Goal: Obtain resource: Download file/media

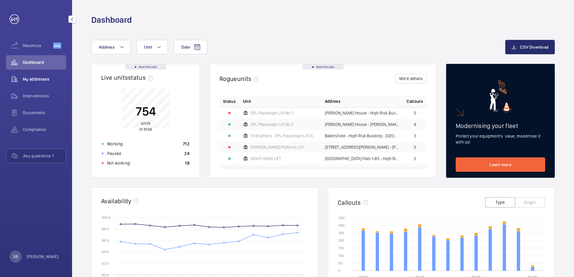
click at [36, 77] on span "My addresses" at bounding box center [44, 79] width 43 height 6
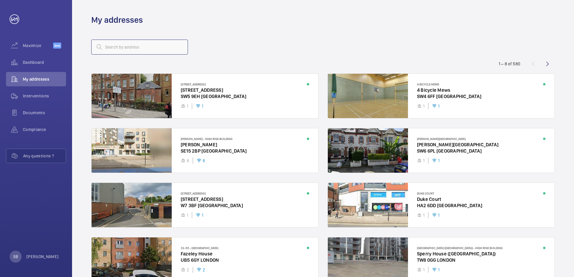
click at [144, 46] on input "text" at bounding box center [139, 47] width 97 height 15
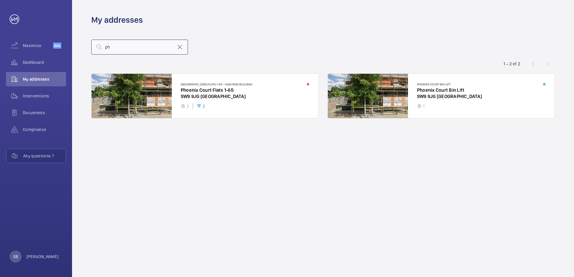
type input "p"
click at [236, 94] on div at bounding box center [205, 96] width 227 height 44
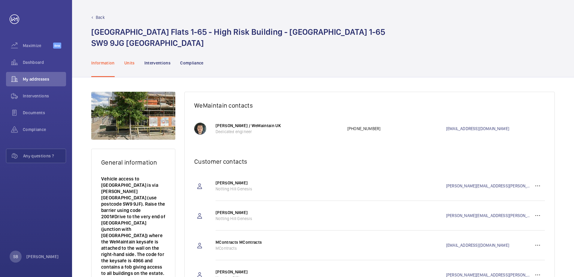
click at [125, 62] on p "Units" at bounding box center [129, 63] width 11 height 6
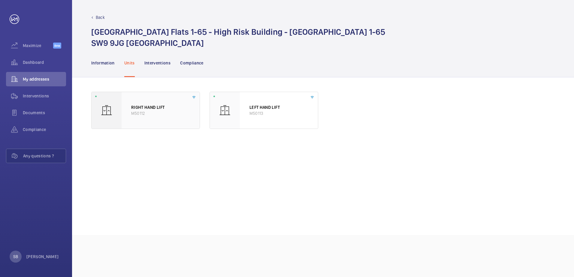
click at [127, 112] on div "RIGHT HAND LIFT M50112" at bounding box center [161, 110] width 78 height 37
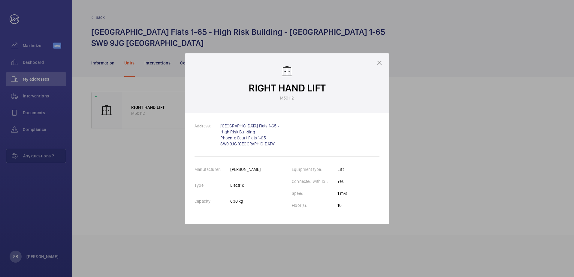
click at [385, 65] on div "RIGHT HAND LIFT M50112" at bounding box center [287, 83] width 204 height 60
click at [379, 64] on mat-icon at bounding box center [379, 62] width 7 height 7
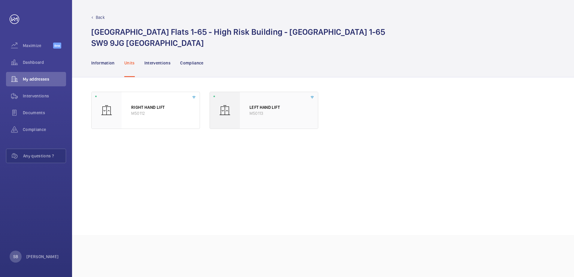
click at [277, 111] on p "M50113" at bounding box center [278, 113] width 59 height 6
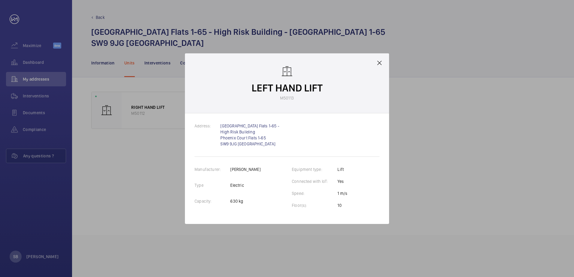
click at [390, 62] on div at bounding box center [287, 138] width 574 height 277
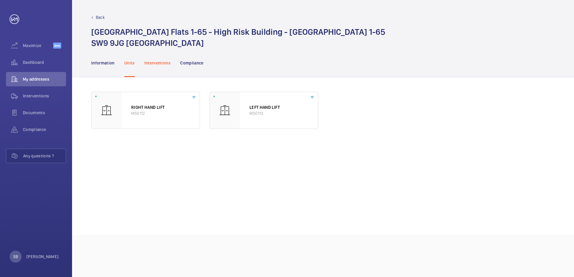
click at [156, 64] on p "Interventions" at bounding box center [157, 63] width 26 height 6
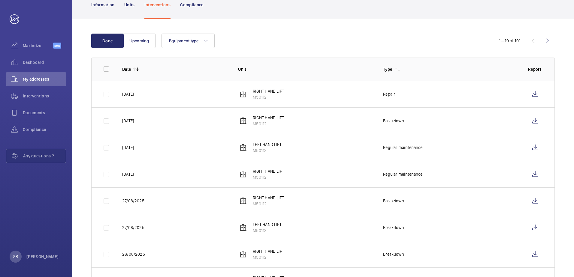
scroll to position [60, 0]
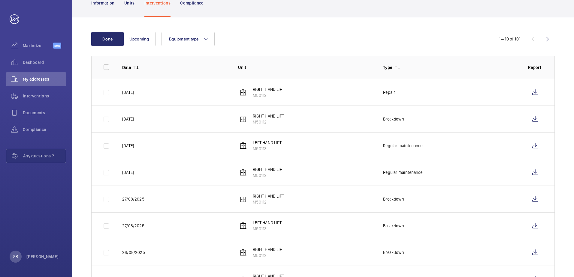
click at [386, 94] on p "Repair" at bounding box center [389, 92] width 12 height 6
click at [539, 93] on wm-front-icon-button at bounding box center [535, 92] width 14 height 14
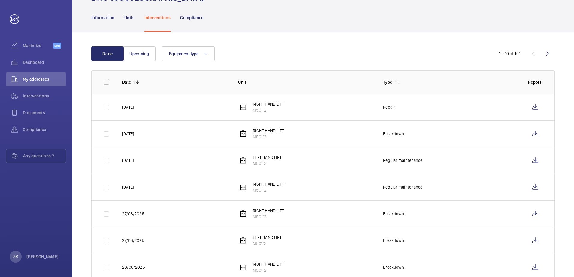
scroll to position [0, 0]
